Goal: Information Seeking & Learning: Check status

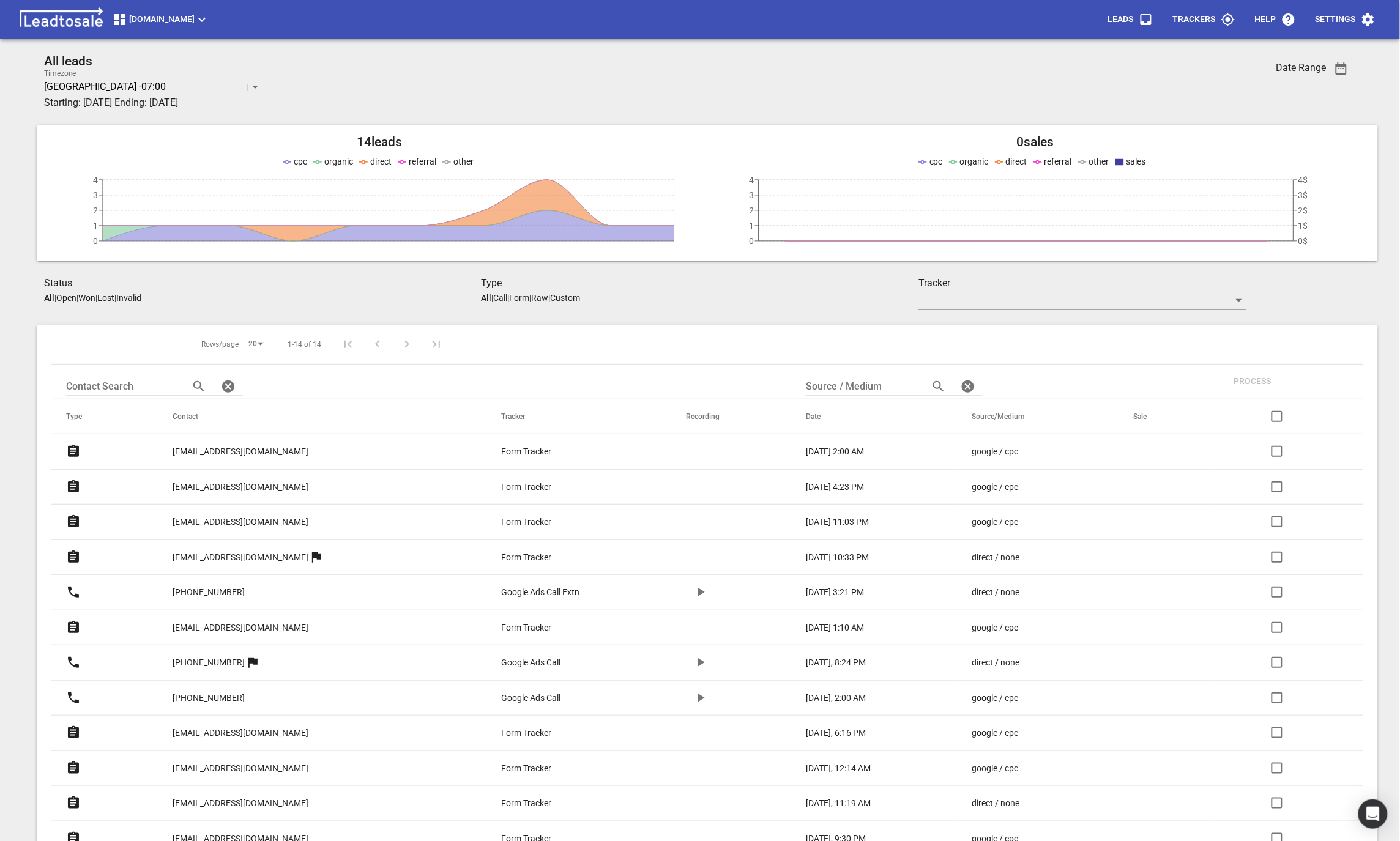
click at [209, 19] on span "[DOMAIN_NAME]" at bounding box center [160, 19] width 97 height 14
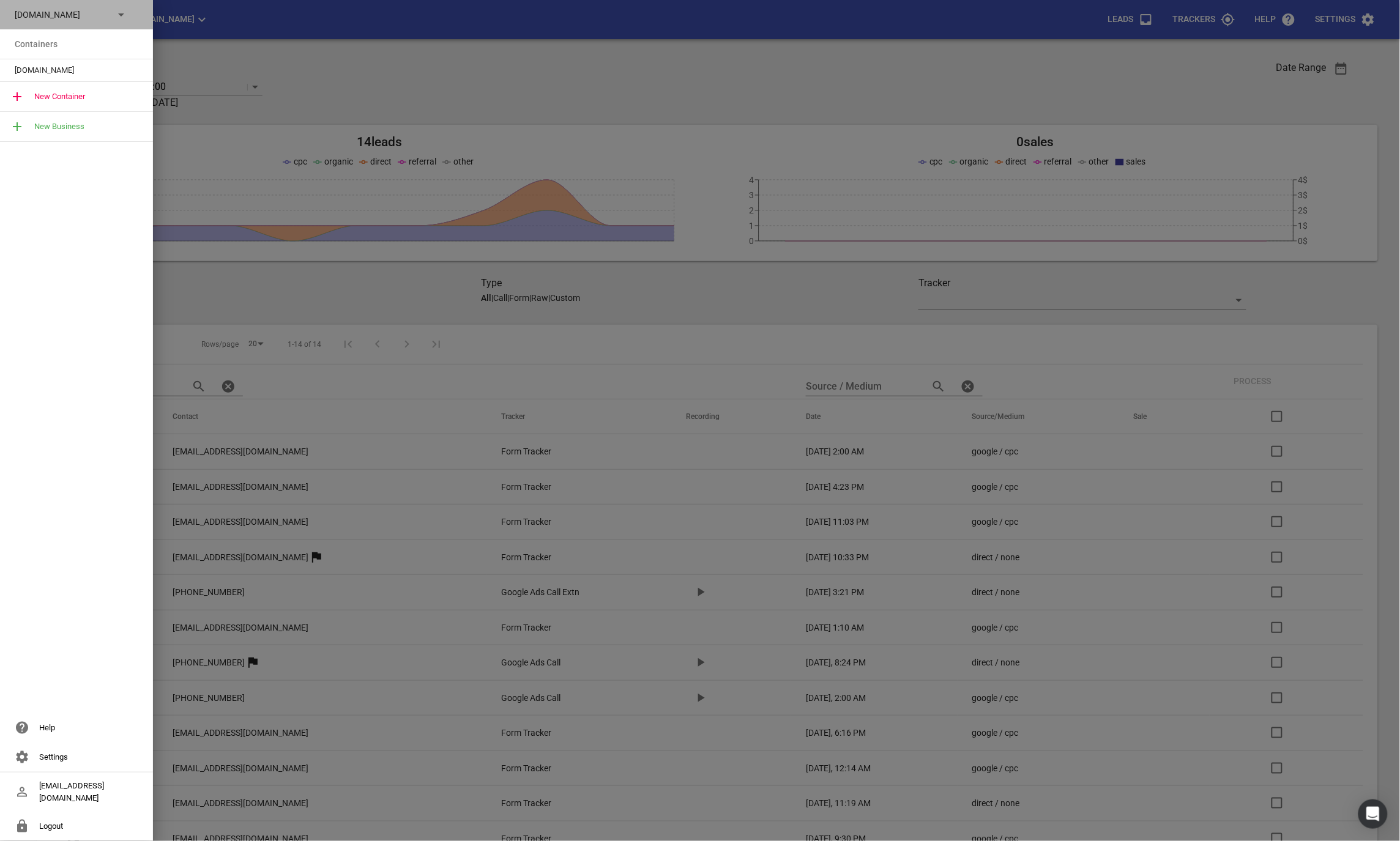
click at [102, 23] on div "Design2renovate.co.nz" at bounding box center [76, 14] width 153 height 29
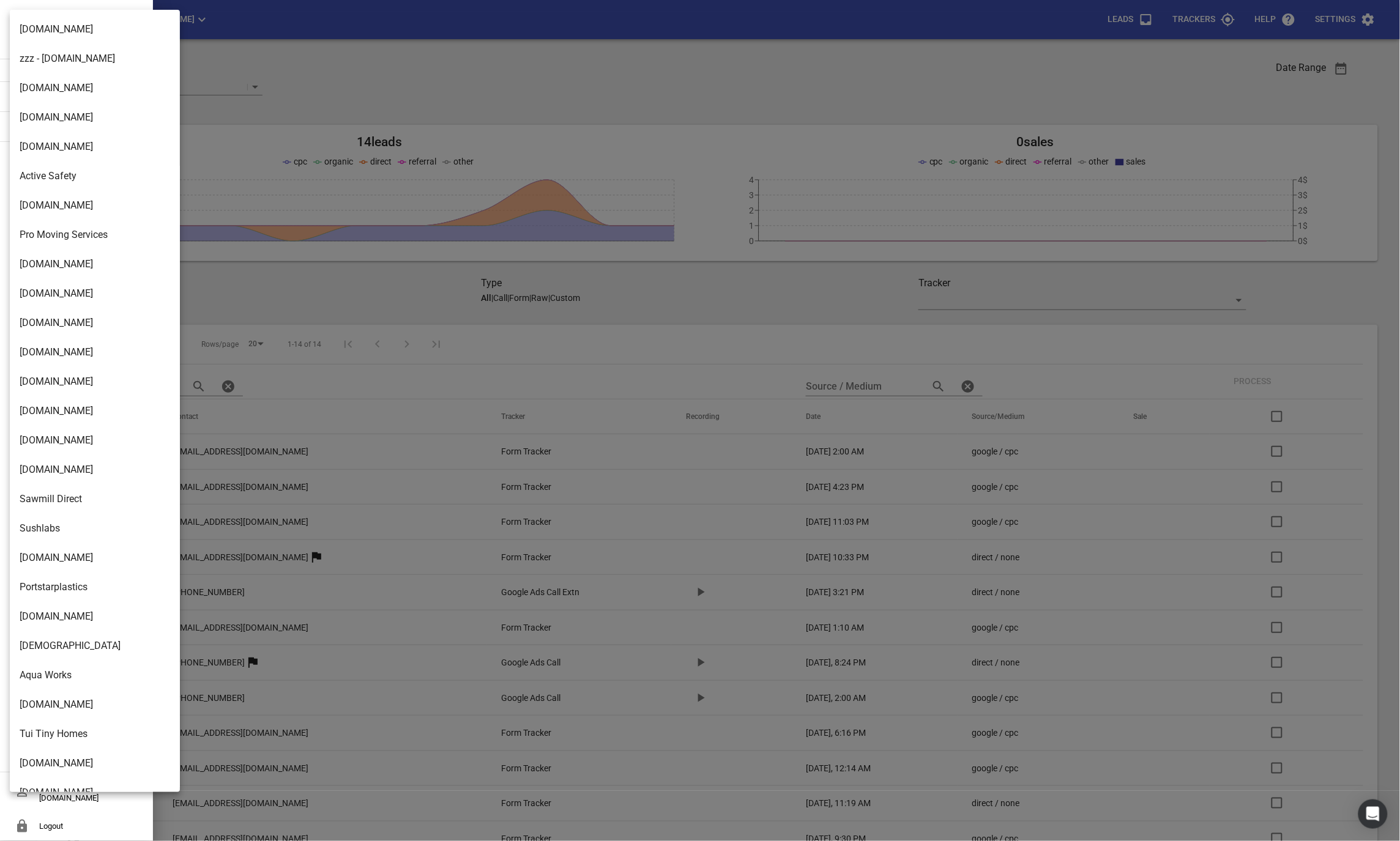
scroll to position [1752, 0]
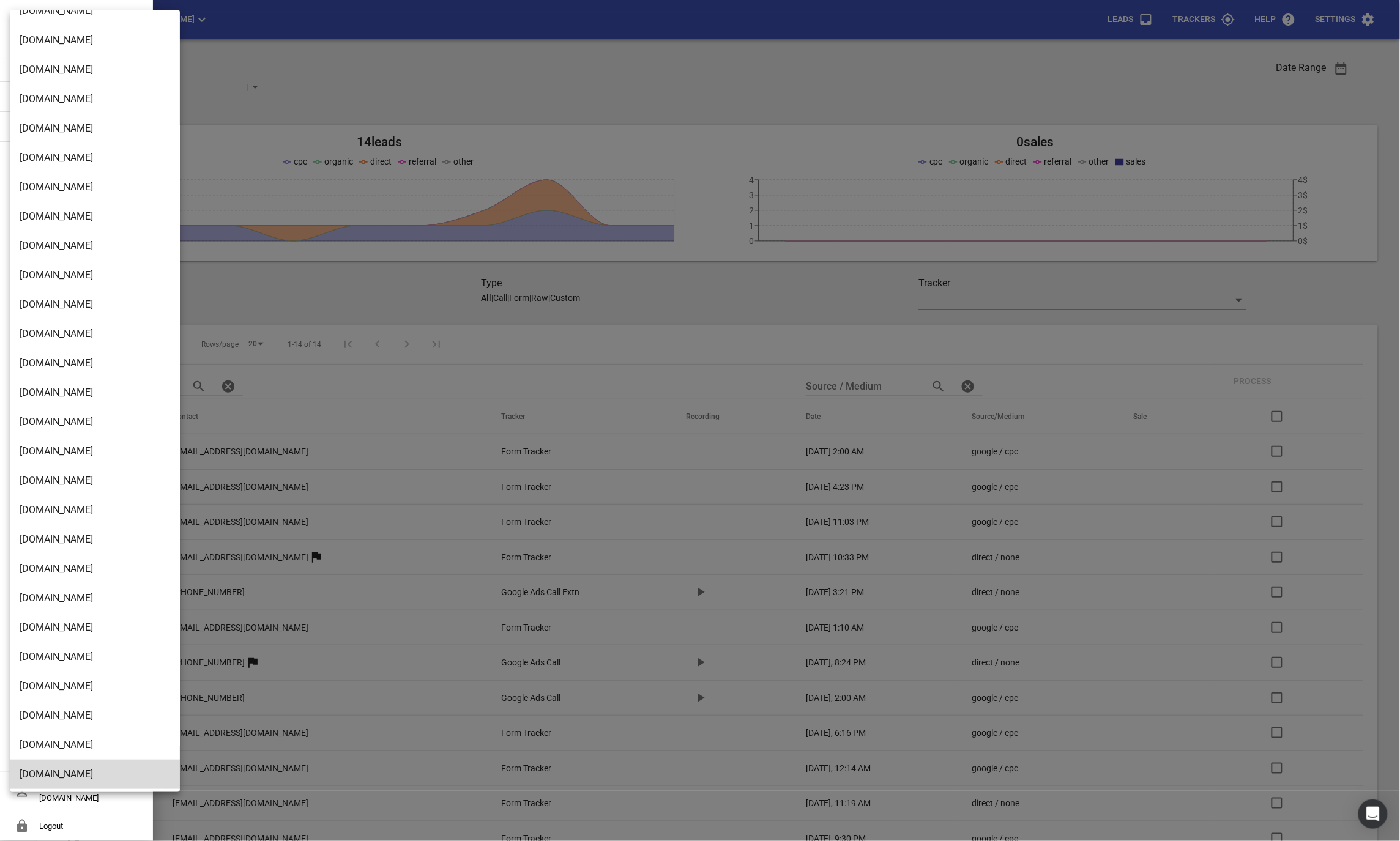
click at [33, 632] on li "[DOMAIN_NAME]" at bounding box center [95, 628] width 170 height 29
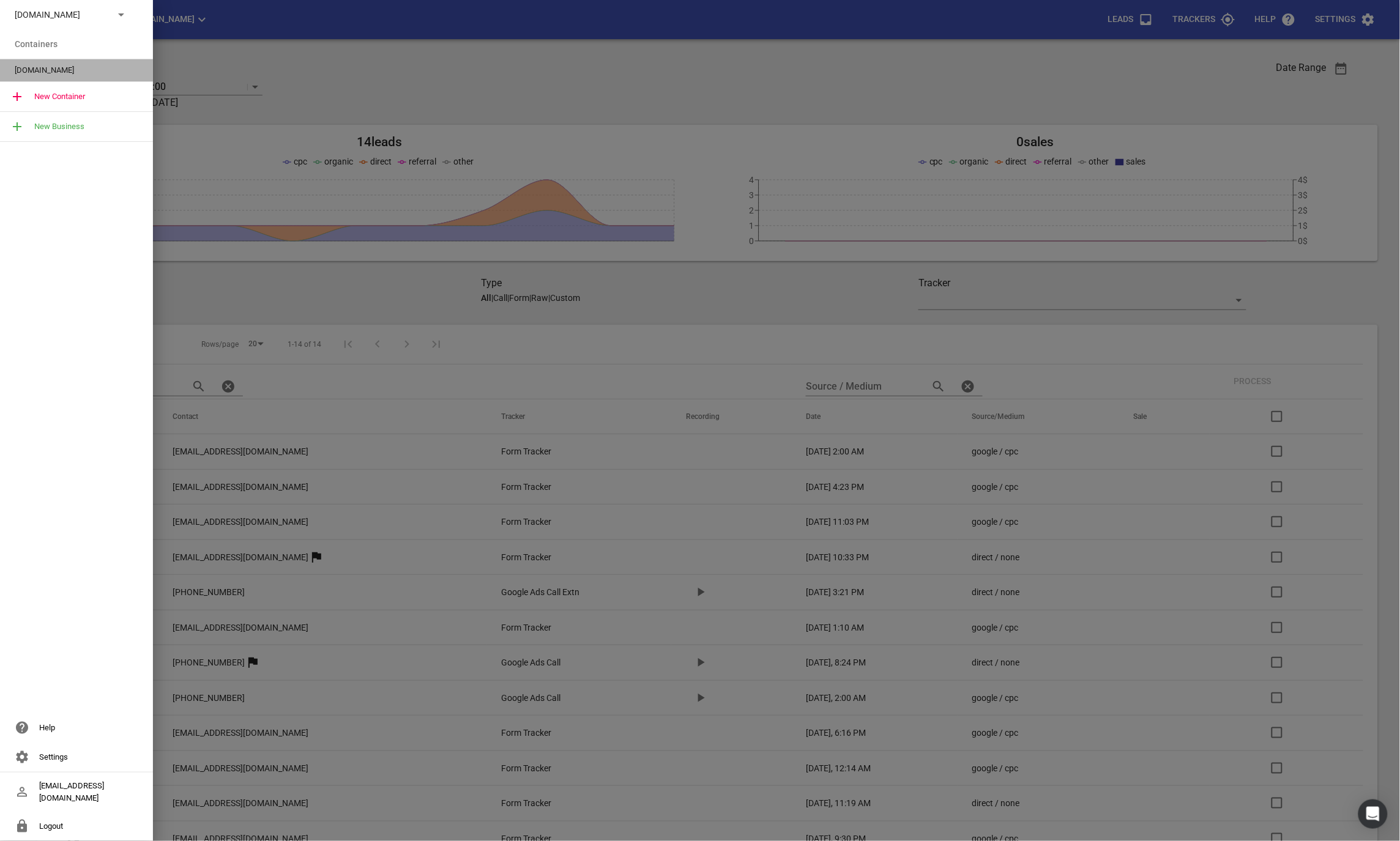
click at [55, 76] on div "Hawkesbayautoremovals.co.nz" at bounding box center [76, 71] width 153 height 22
click at [54, 76] on span "[DOMAIN_NAME]" at bounding box center [71, 71] width 114 height 13
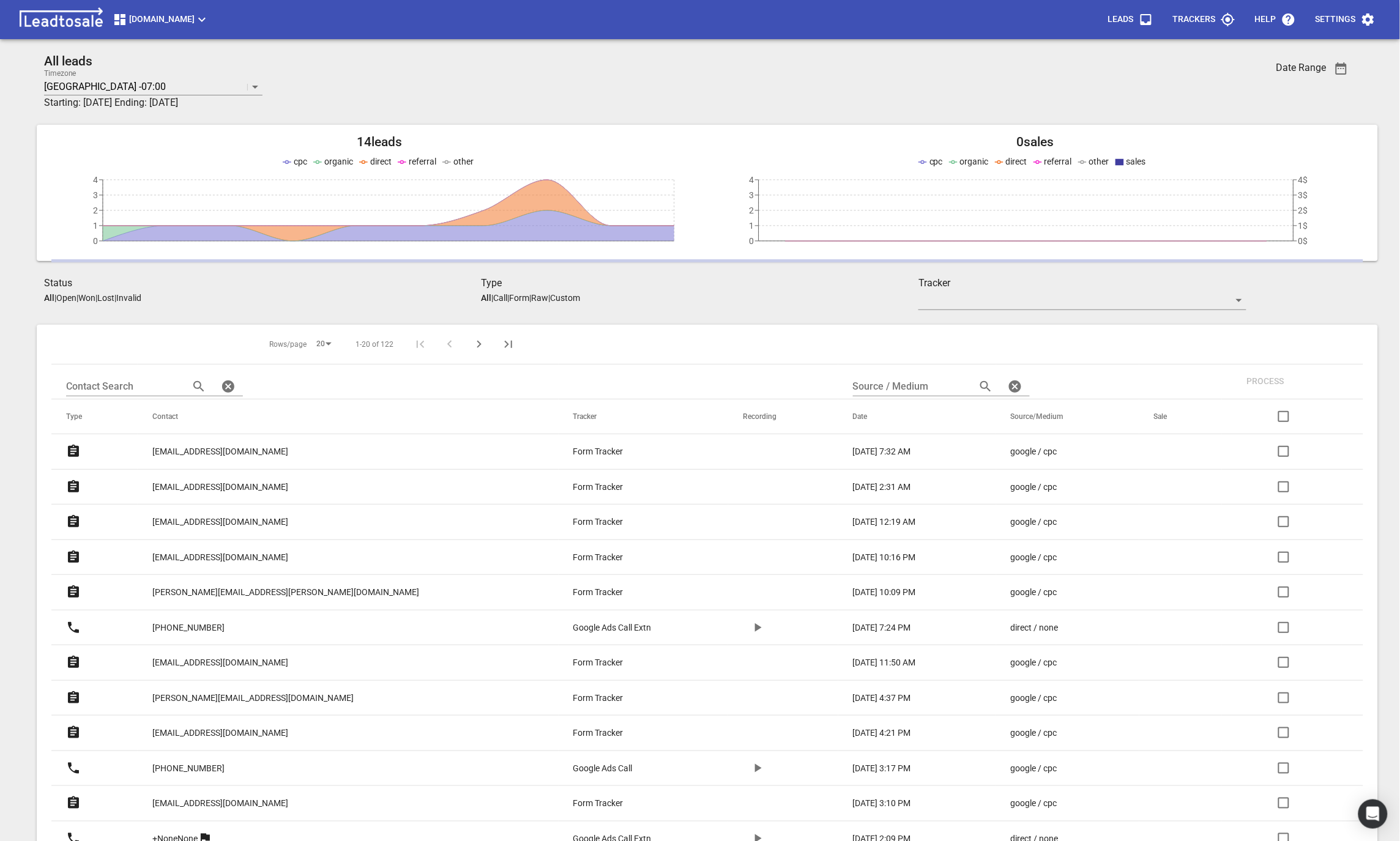
click at [186, 450] on p "[EMAIL_ADDRESS][DOMAIN_NAME]" at bounding box center [221, 452] width 136 height 13
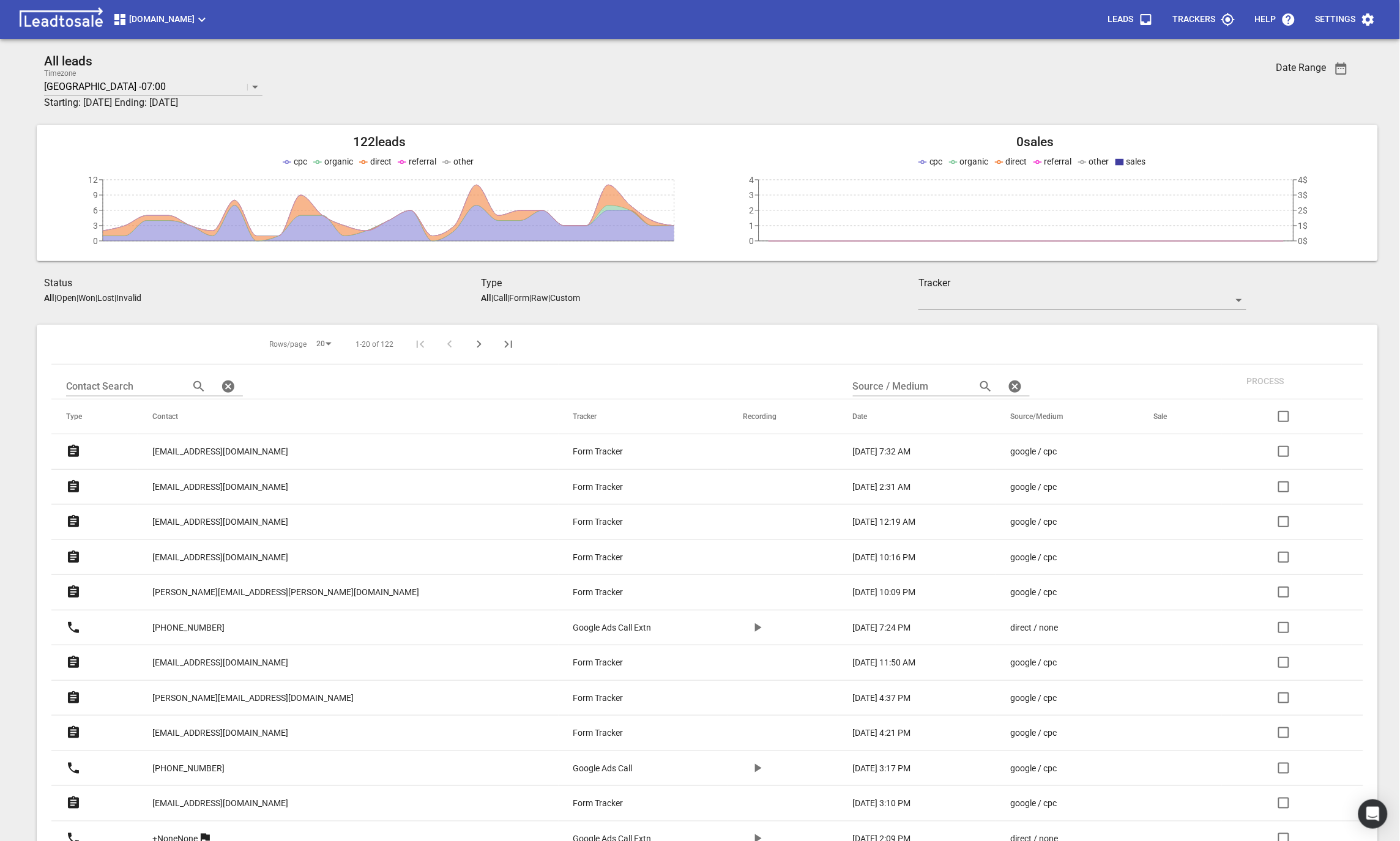
click at [220, 498] on link "straightrazorsbarbershop@gmail.com" at bounding box center [221, 488] width 136 height 30
click at [216, 516] on p "oscartayler54@gmail.com" at bounding box center [221, 522] width 136 height 13
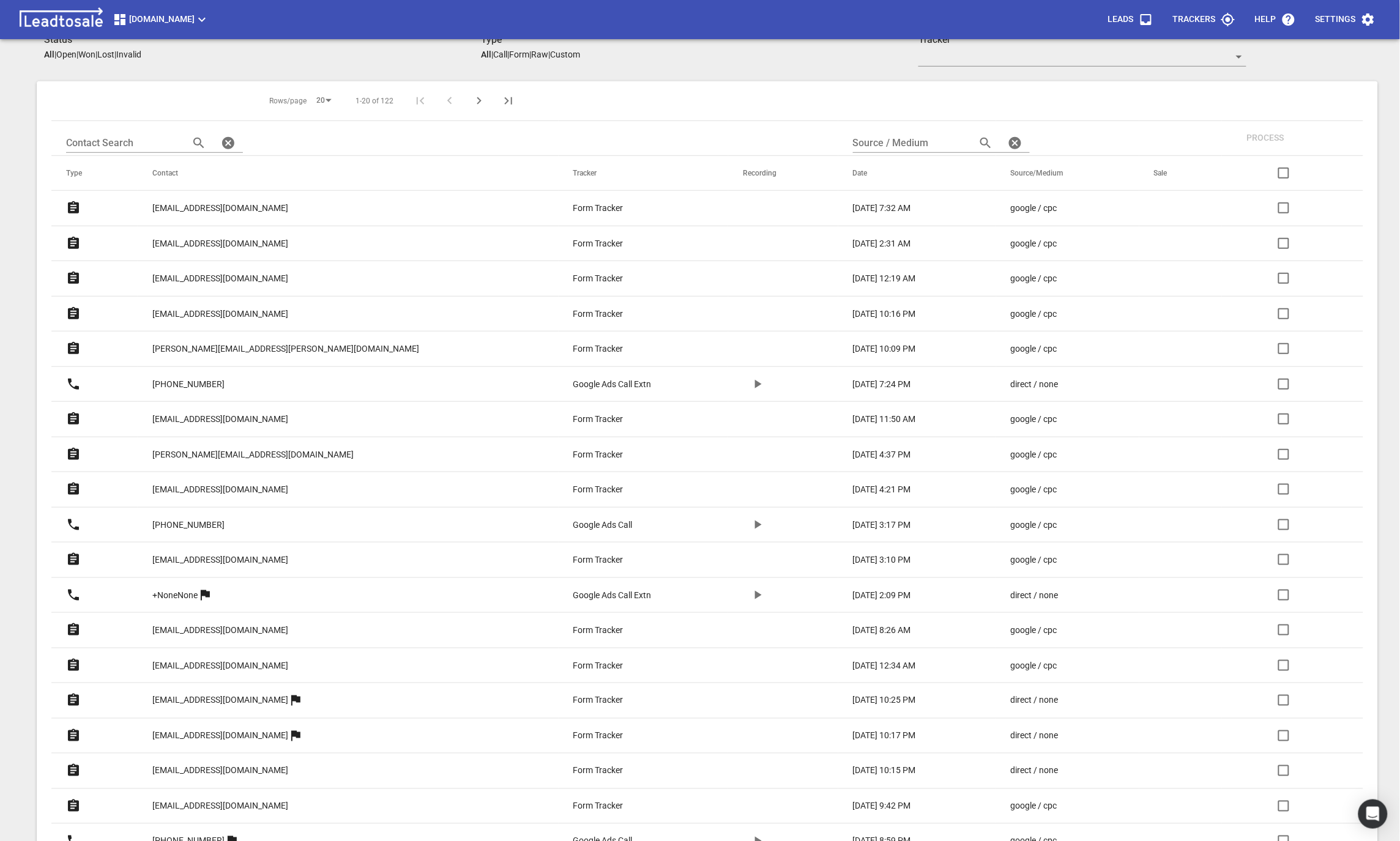
click at [189, 453] on p "[PERSON_NAME][EMAIL_ADDRESS][DOMAIN_NAME]" at bounding box center [253, 454] width 201 height 13
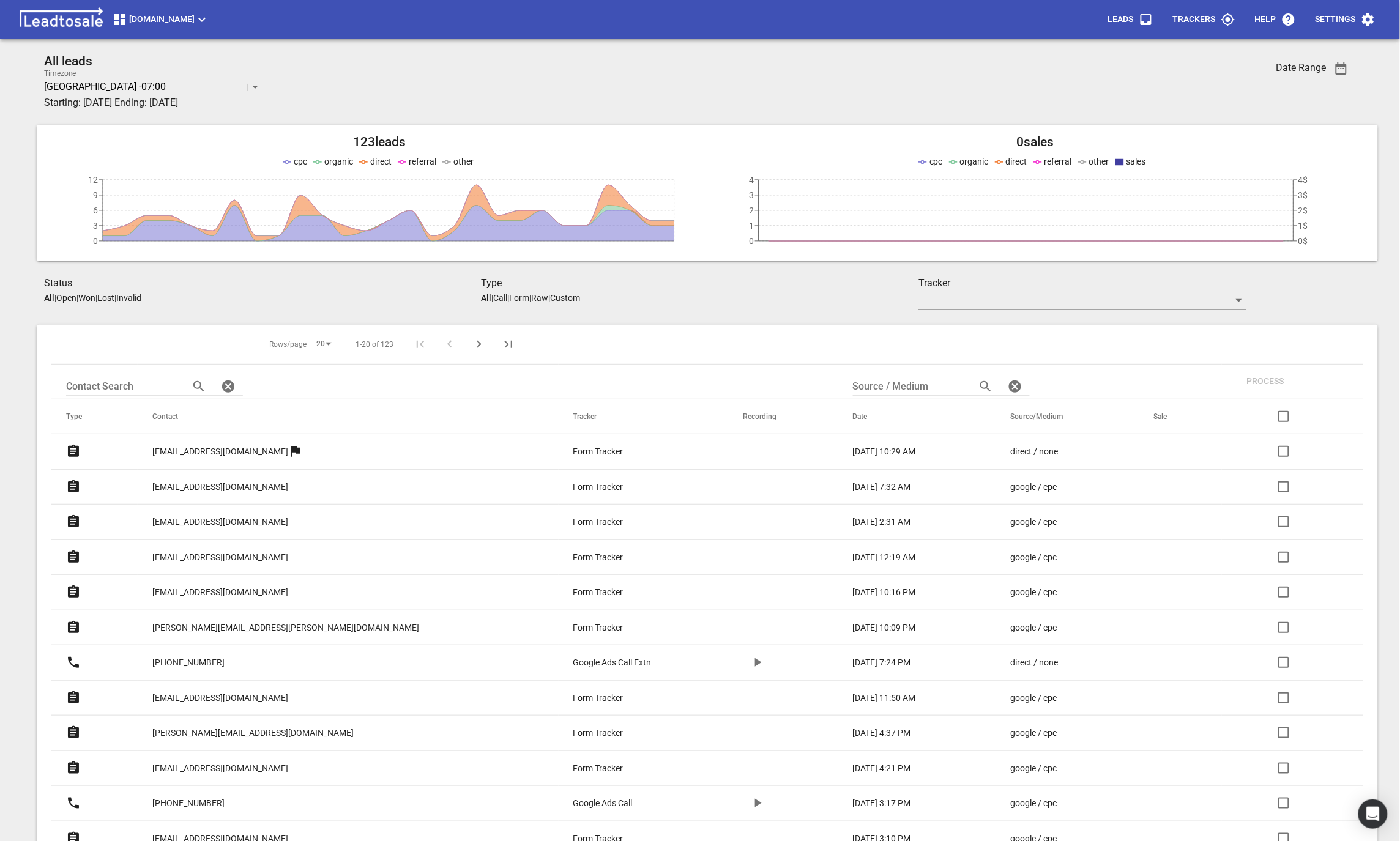
click at [573, 451] on p "Form Tracker" at bounding box center [598, 452] width 50 height 13
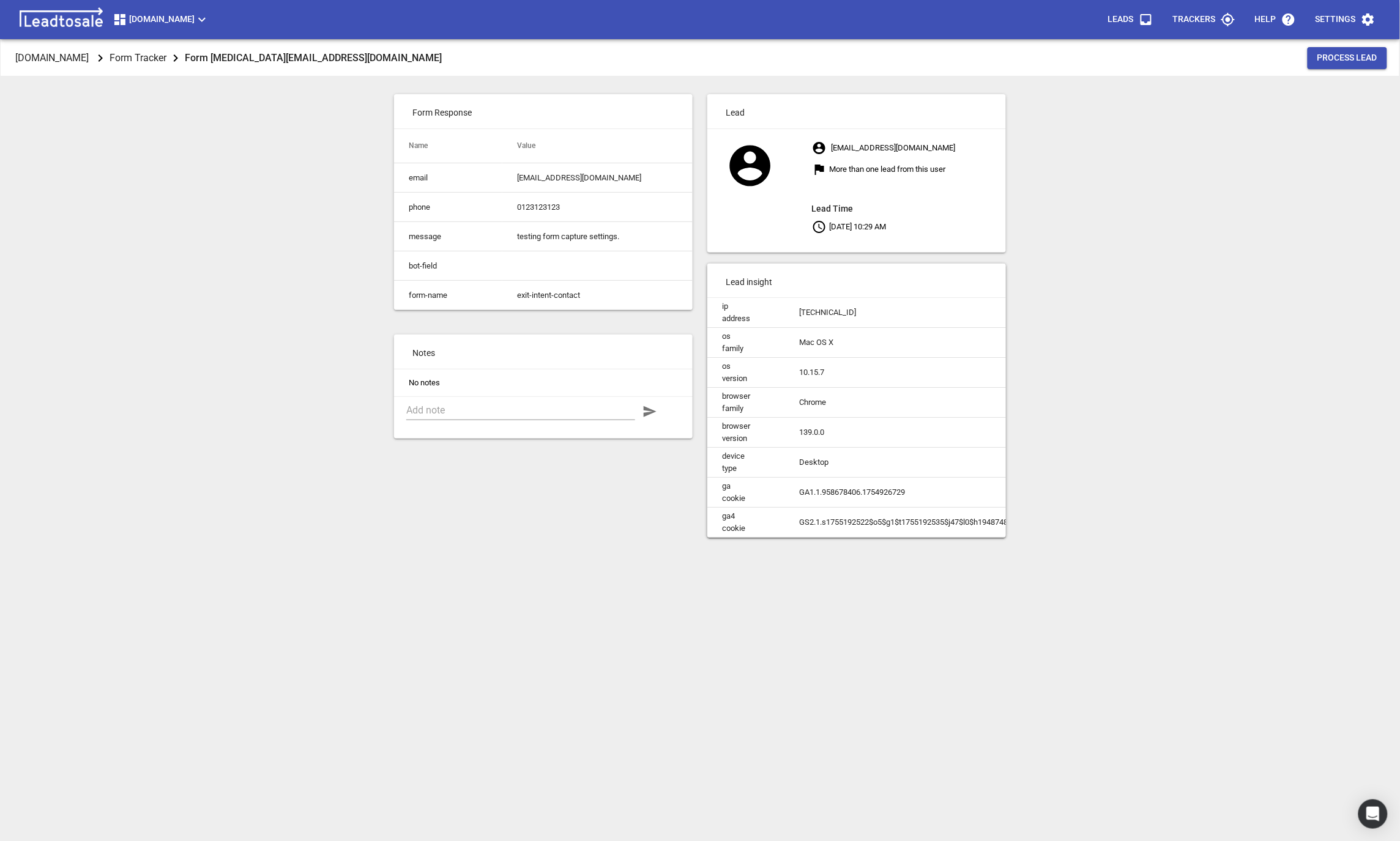
click at [295, 593] on div "Hawkesbayautoremovals.co.nz Form Tracker Form Lead: test@test.com Process Lead …" at bounding box center [700, 460] width 1390 height 841
click at [60, 58] on p "Hawkesbayautoremovals.co.nz" at bounding box center [51, 58] width 73 height 14
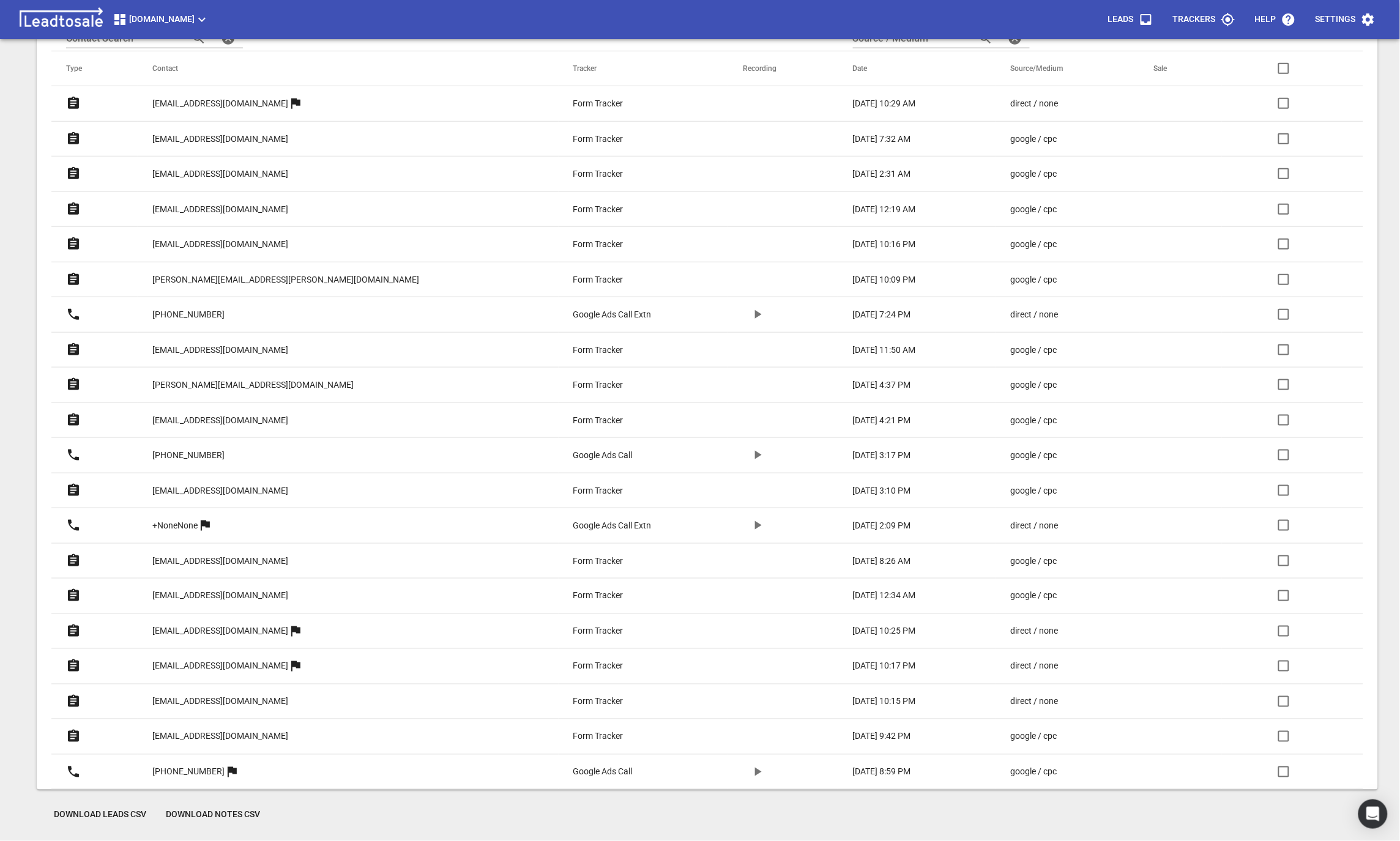
scroll to position [342, 0]
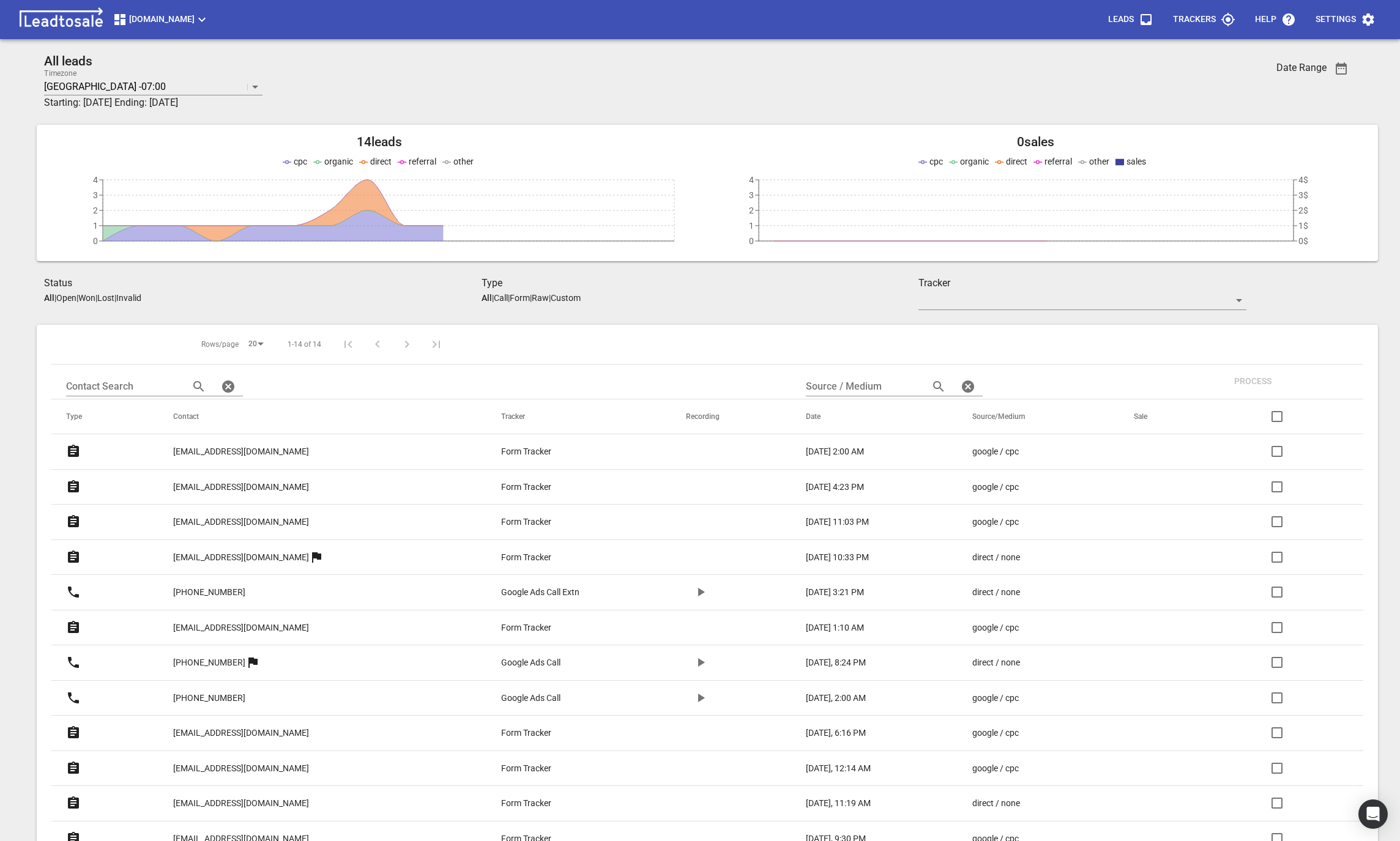
scroll to position [130, 0]
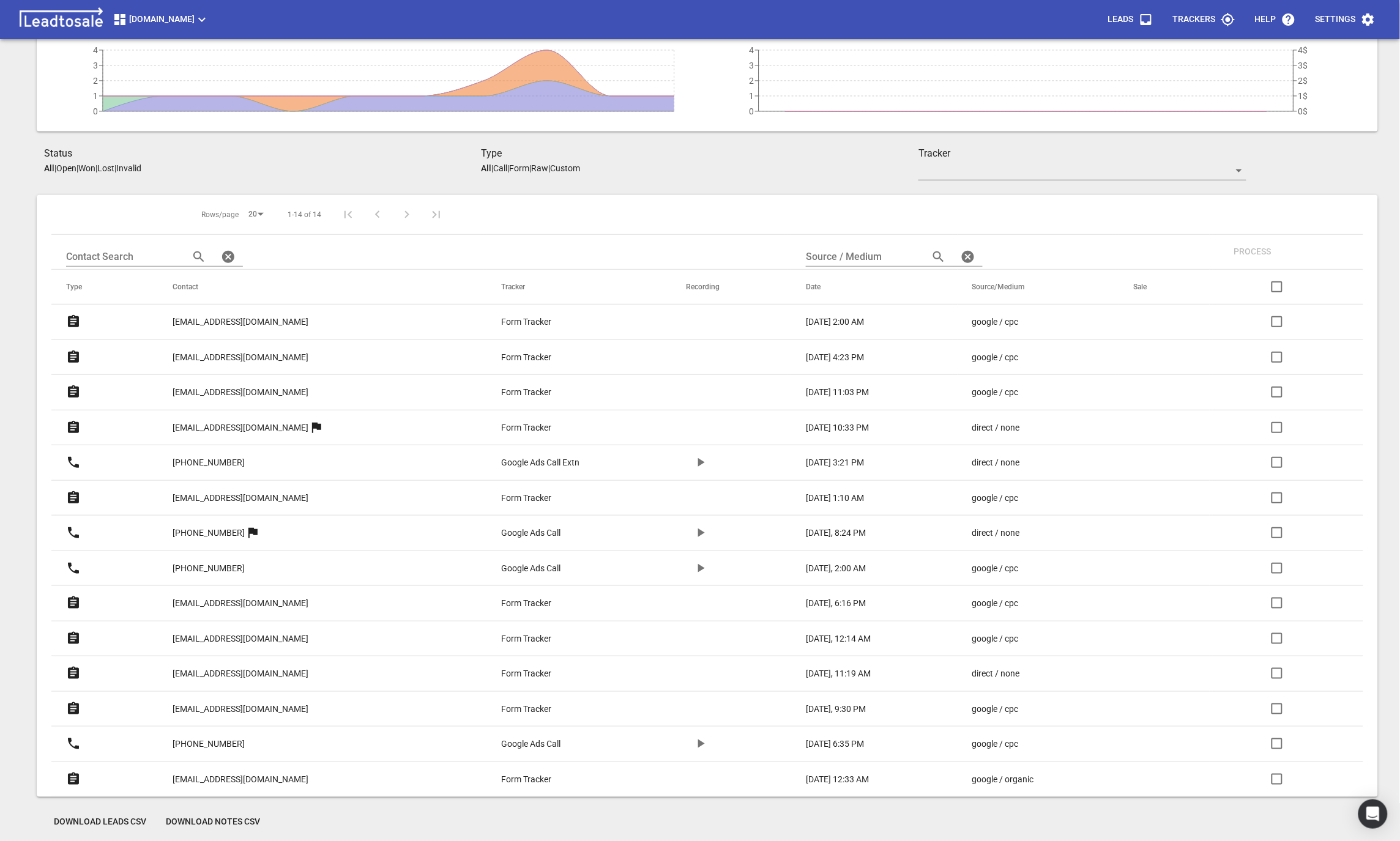
click at [226, 325] on p "[EMAIL_ADDRESS][DOMAIN_NAME]" at bounding box center [241, 321] width 136 height 13
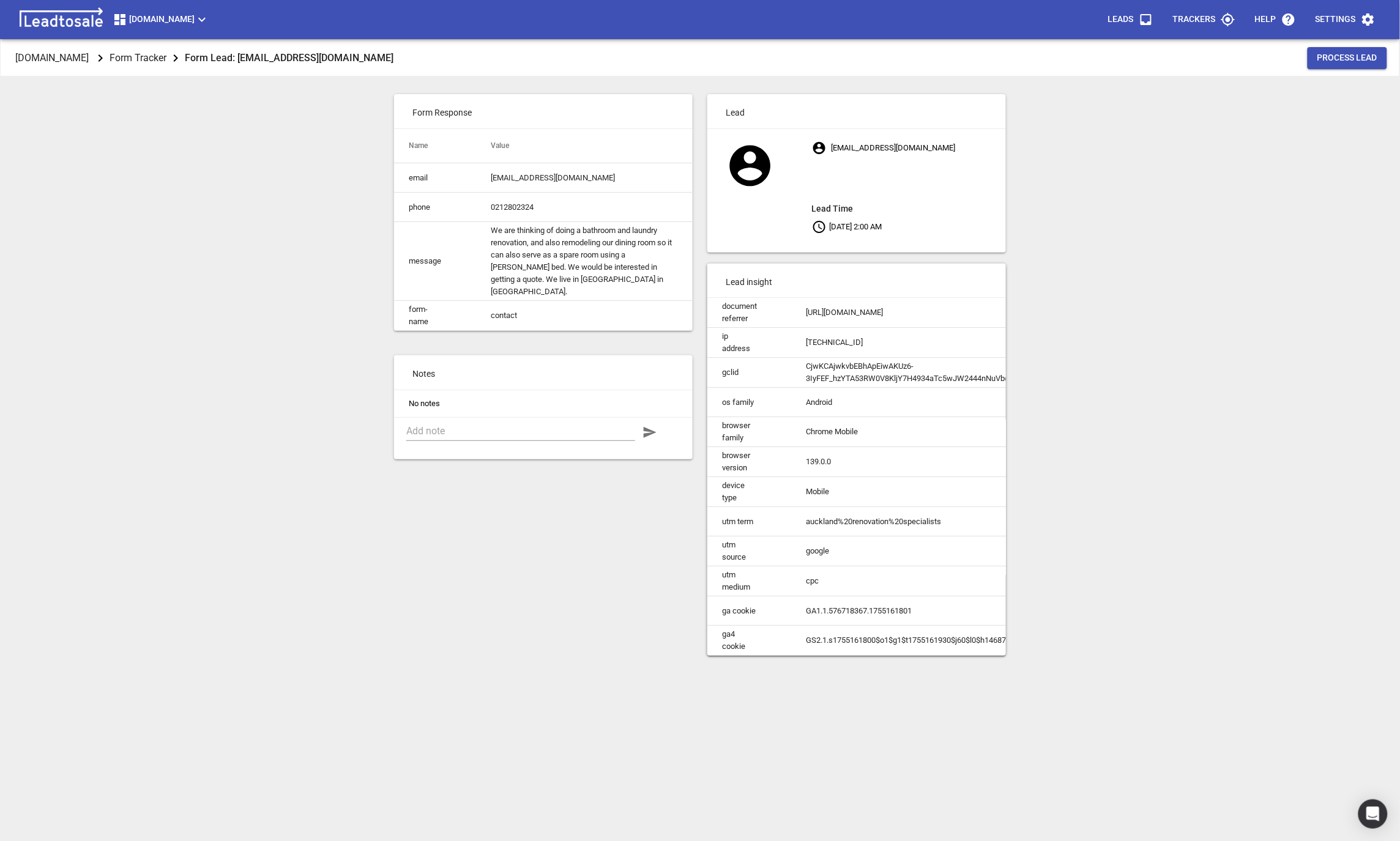
click at [570, 253] on td "We are thinking of doing a bathroom and laundry renovation, and also remodeling…" at bounding box center [584, 262] width 217 height 79
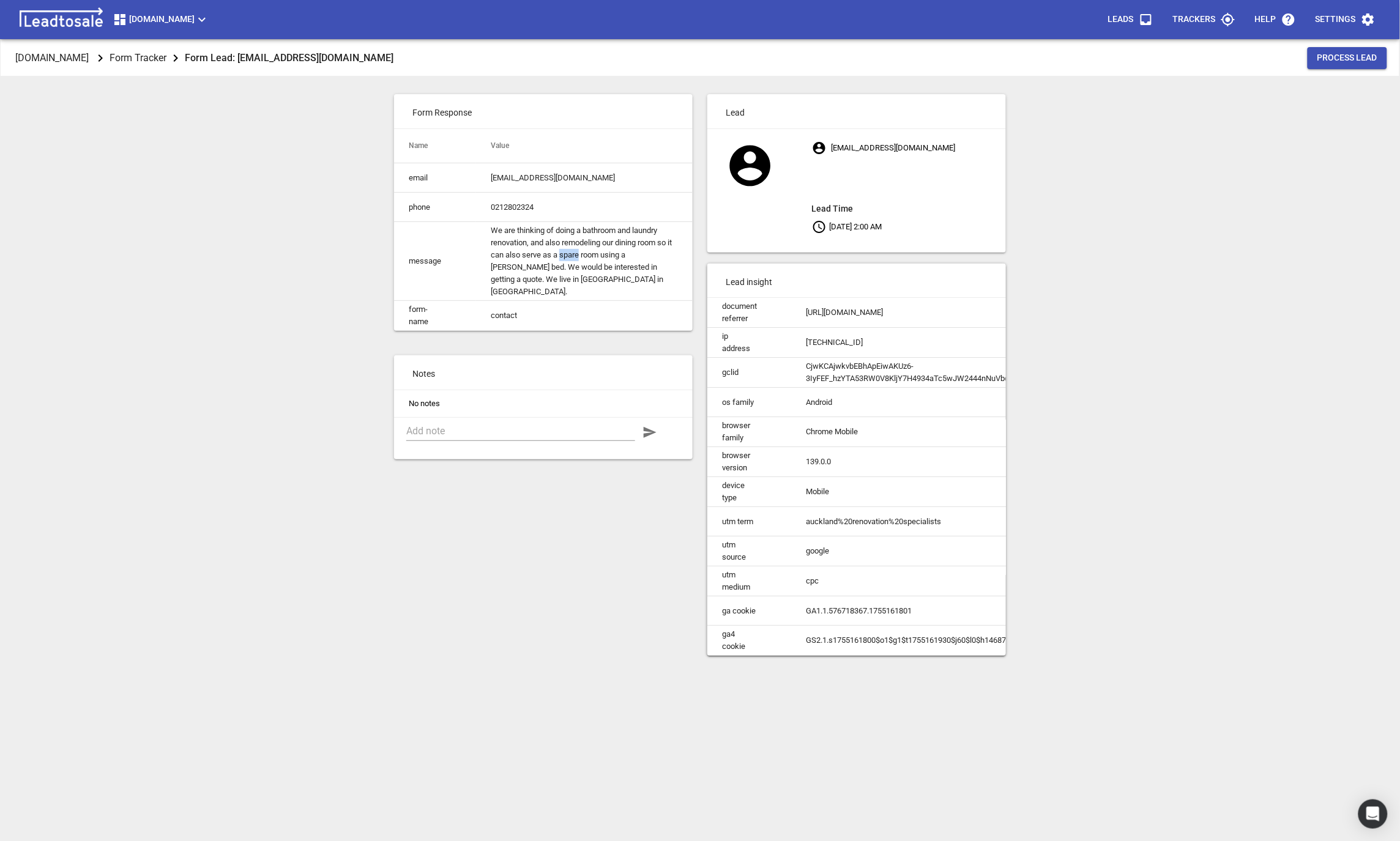
click at [570, 253] on td "We are thinking of doing a bathroom and laundry renovation, and also remodeling…" at bounding box center [584, 262] width 217 height 79
click at [91, 65] on span "[DOMAIN_NAME]" at bounding box center [51, 58] width 78 height 19
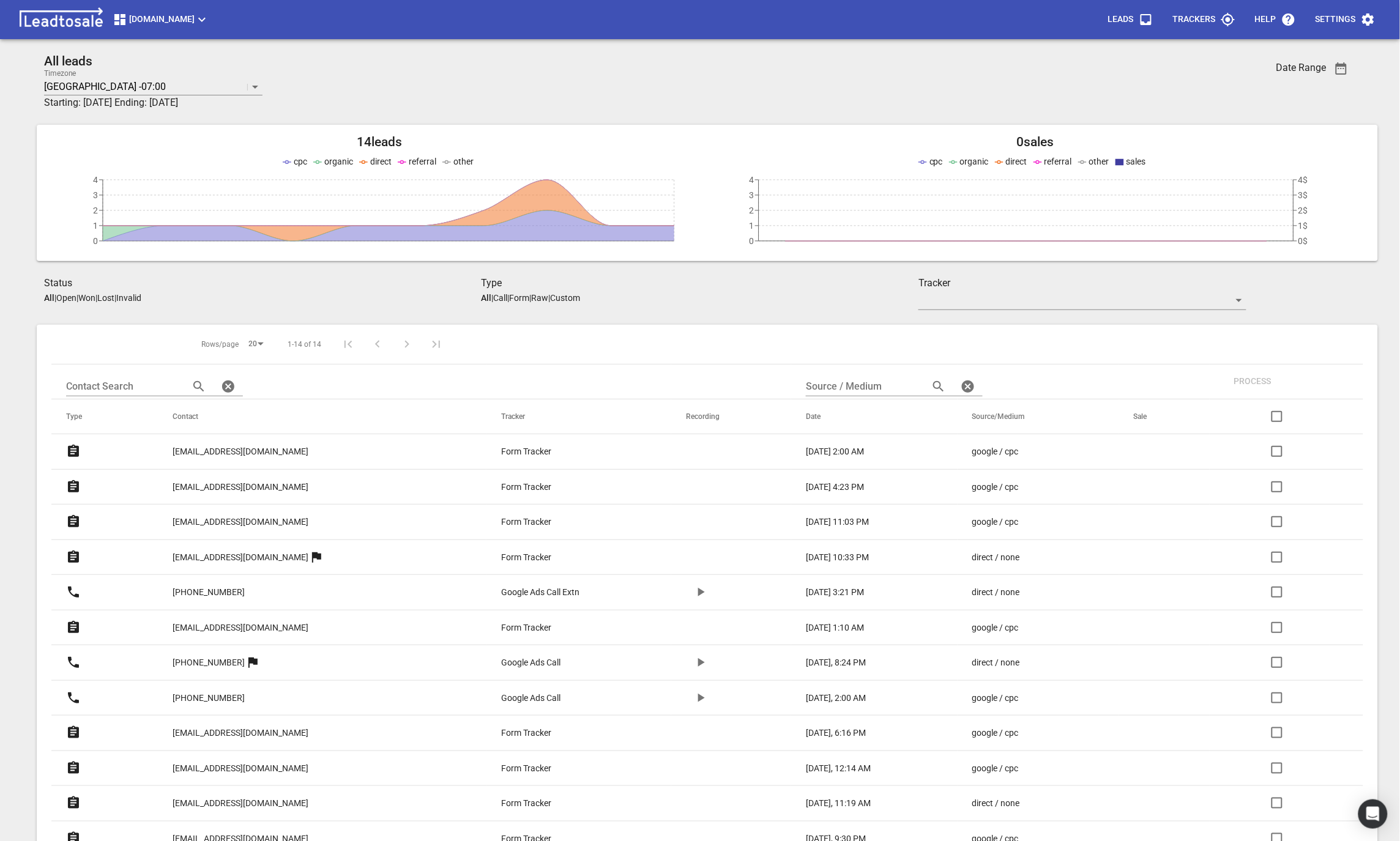
click at [217, 492] on p "[EMAIL_ADDRESS][DOMAIN_NAME]" at bounding box center [241, 487] width 136 height 13
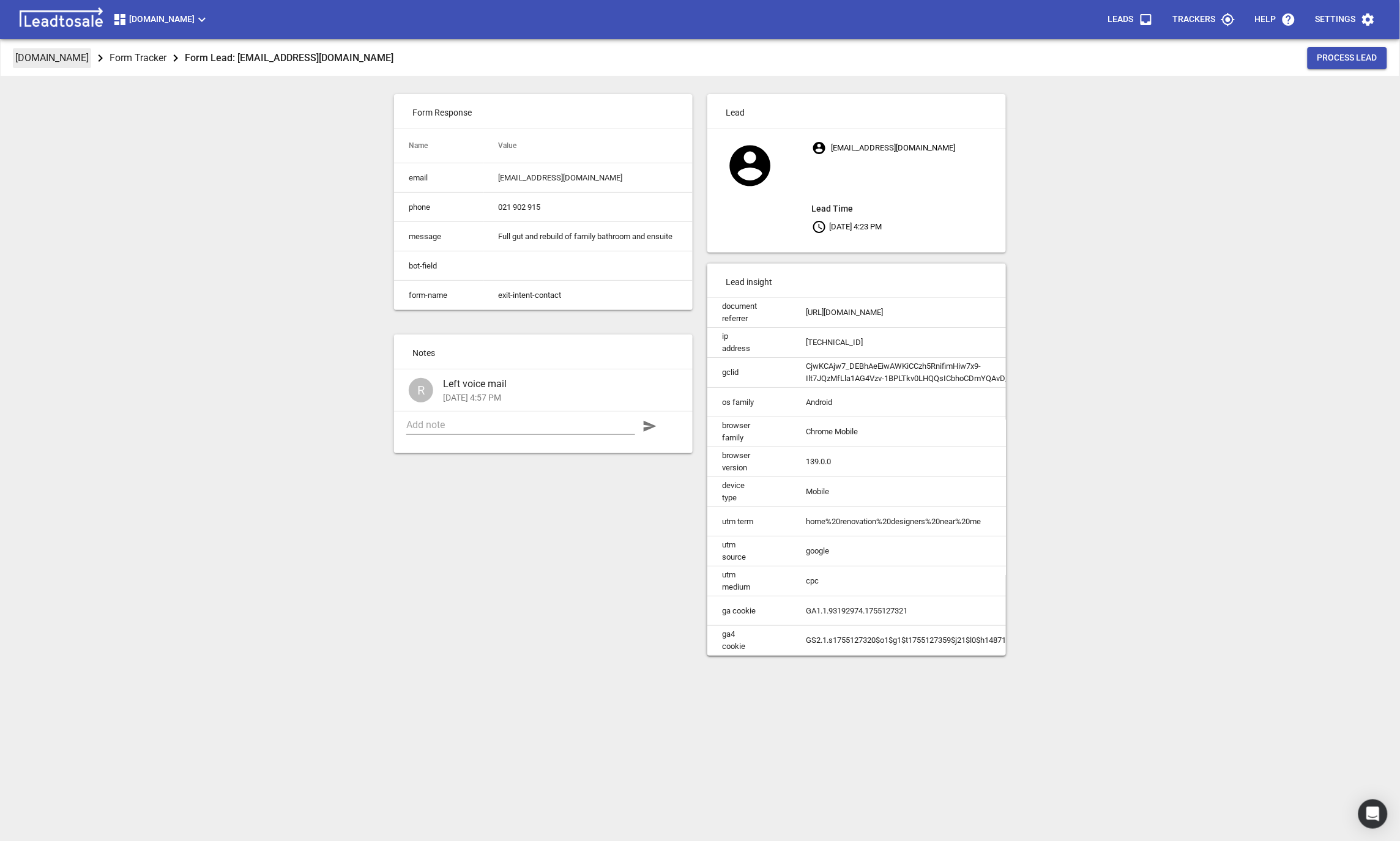
click at [85, 59] on p "[DOMAIN_NAME]" at bounding box center [51, 58] width 73 height 14
